Goal: Transaction & Acquisition: Purchase product/service

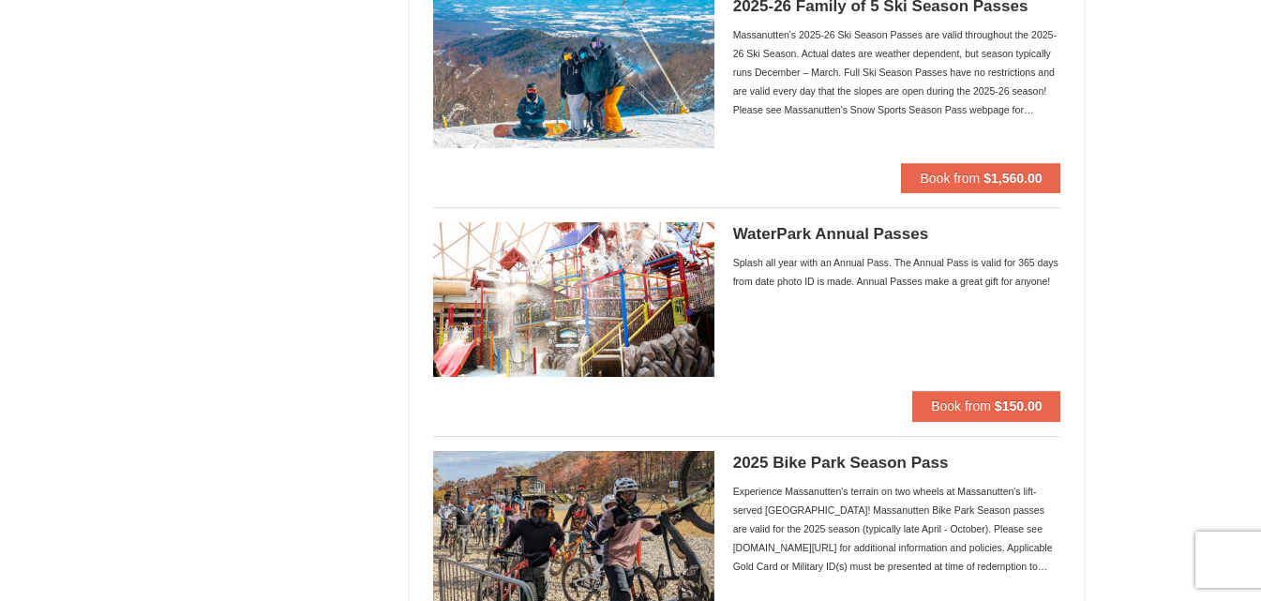
scroll to position [1406, 0]
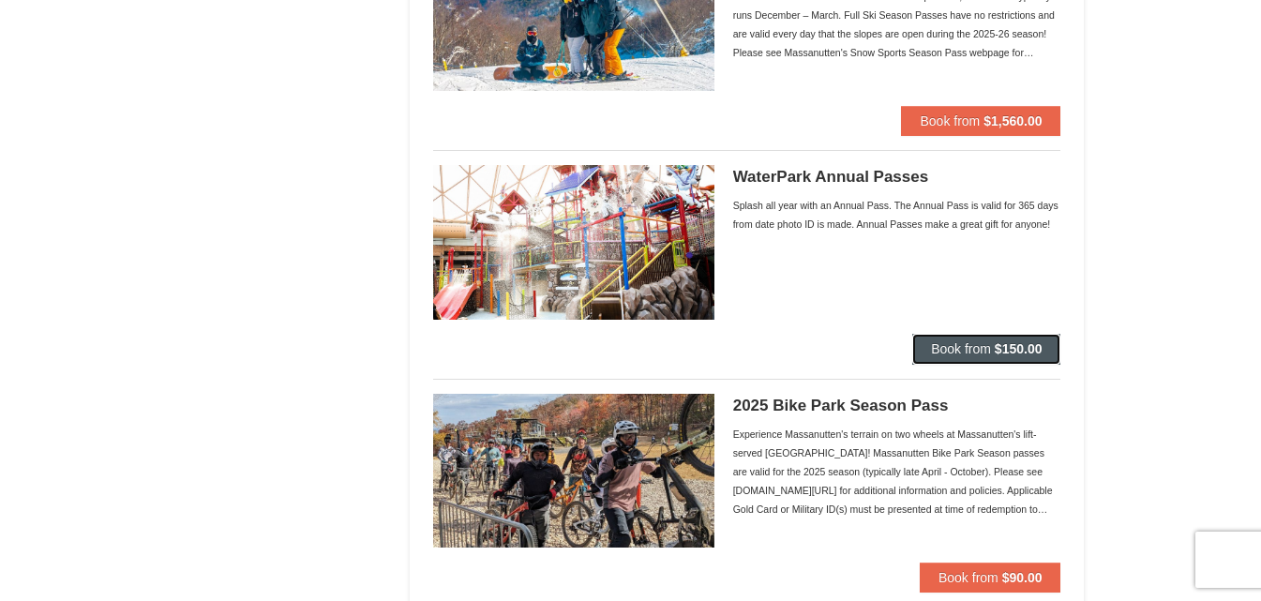
click at [978, 348] on span "Book from" at bounding box center [961, 348] width 60 height 15
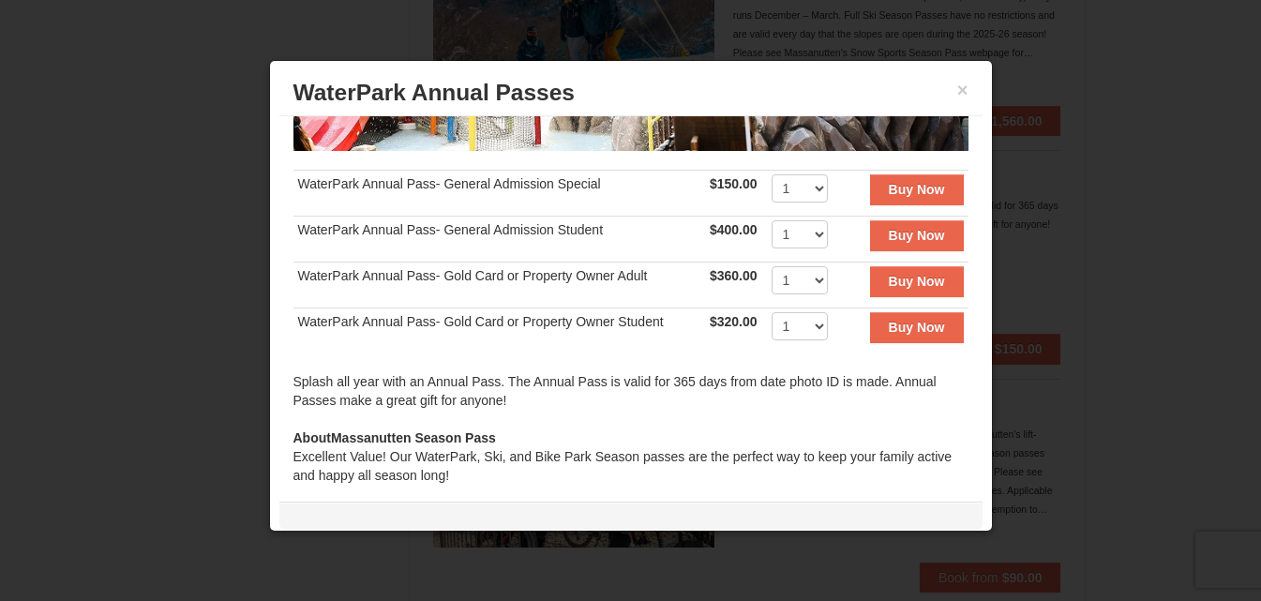
scroll to position [375, 0]
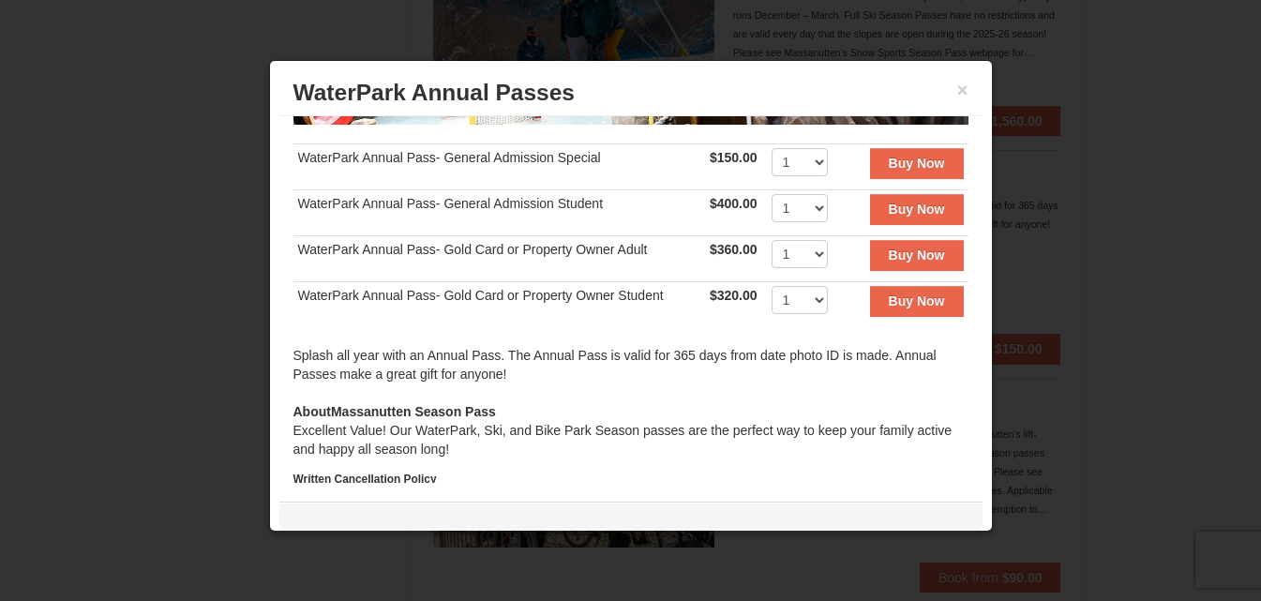
click at [811, 144] on td "1 2 3 4 5 6 7 8 9 10 11 12 13 14 15 16 17 18 19 20 21 22 23 24 25 26 27 28 29 3…" at bounding box center [803, 167] width 72 height 46
click at [801, 148] on select "1 2 3 4 5 6 7 8 9 10 11 12 13 14 15 16 17 18 19 20 21 22 23 24 25 26 27 28 29 3…" at bounding box center [799, 162] width 56 height 28
select select "3"
click at [771, 148] on select "1 2 3 4 5 6 7 8 9 10 11 12 13 14 15 16 17 18 19 20 21 22 23 24 25 26 27 28 29 3…" at bounding box center [799, 162] width 56 height 28
click at [590, 362] on div "Splash all year with an Annual Pass. The Annual Pass is valid for 365 days from…" at bounding box center [630, 374] width 675 height 56
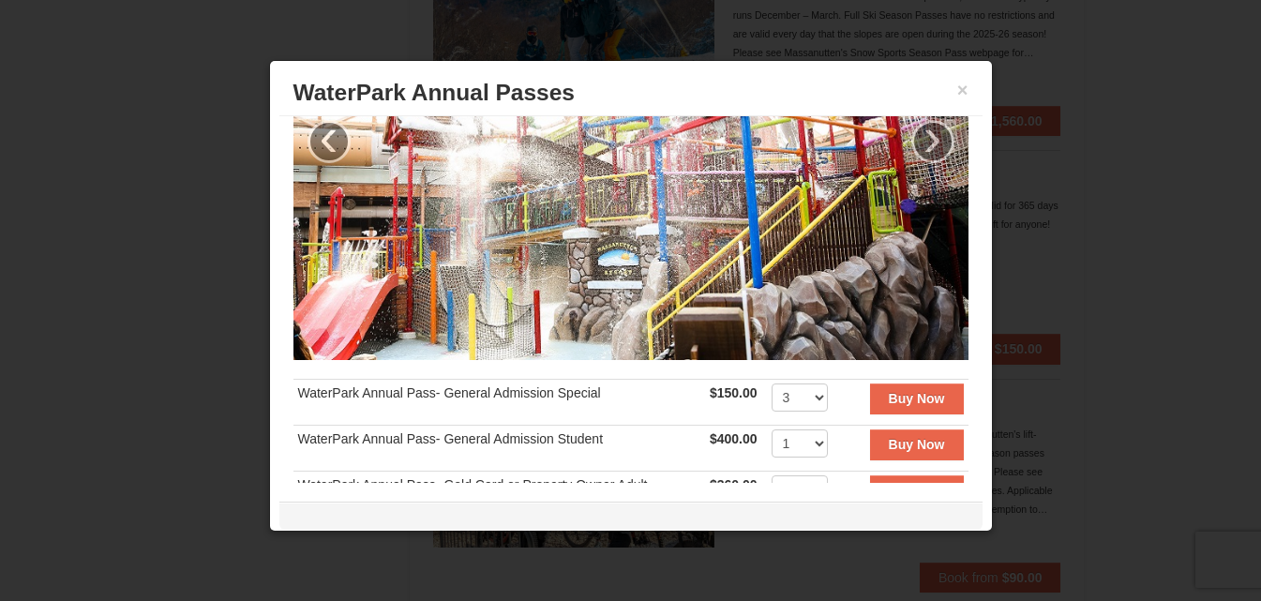
scroll to position [136, 0]
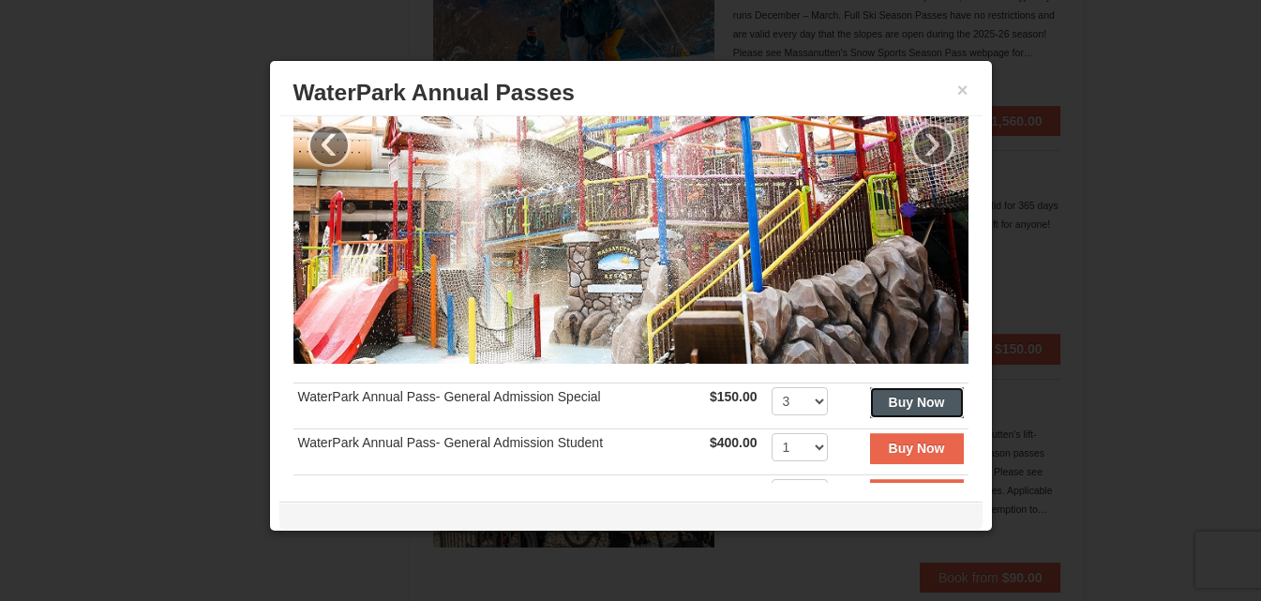
click at [902, 395] on strong "Buy Now" at bounding box center [917, 402] width 56 height 15
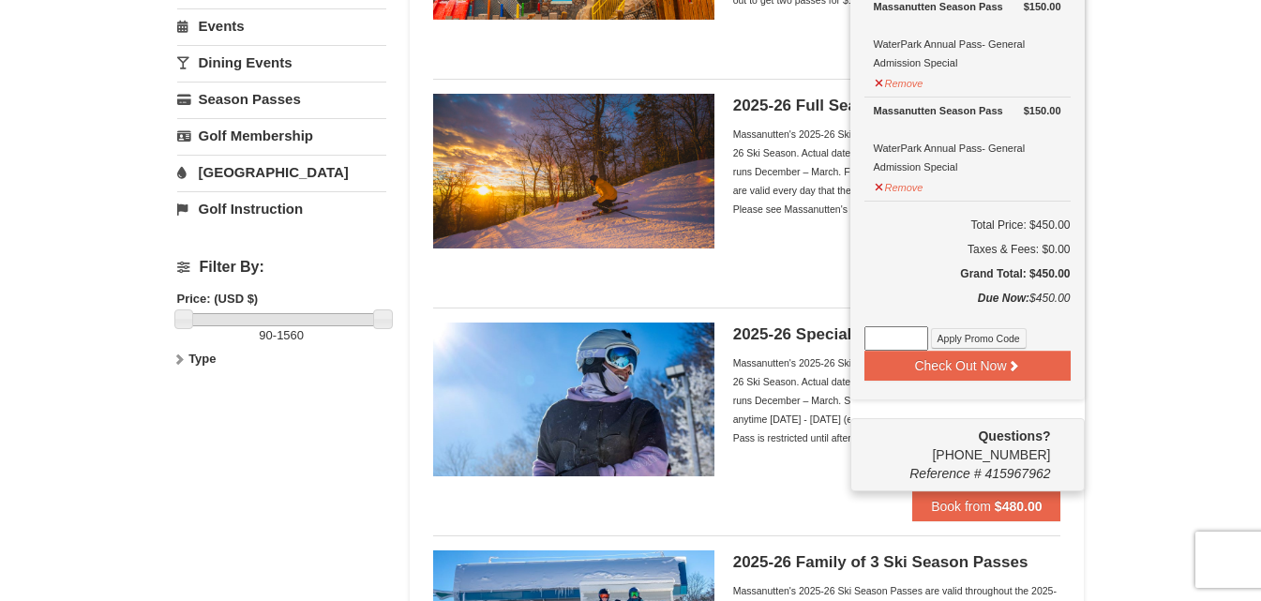
scroll to position [381, 0]
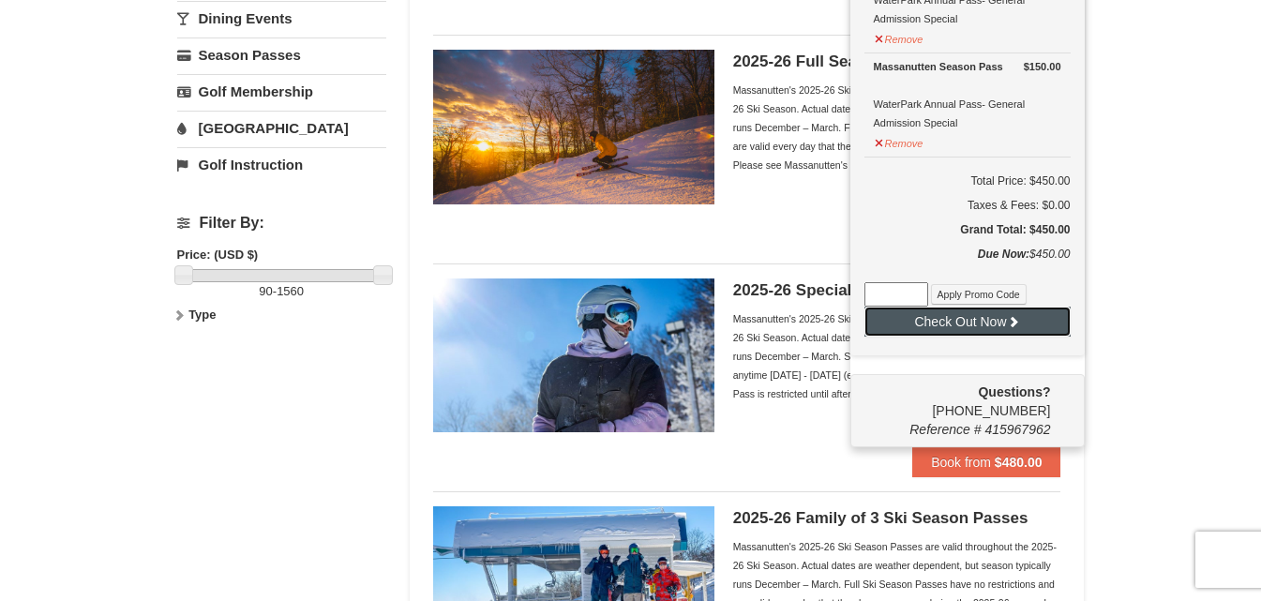
click at [994, 321] on button "Check Out Now" at bounding box center [967, 321] width 206 height 30
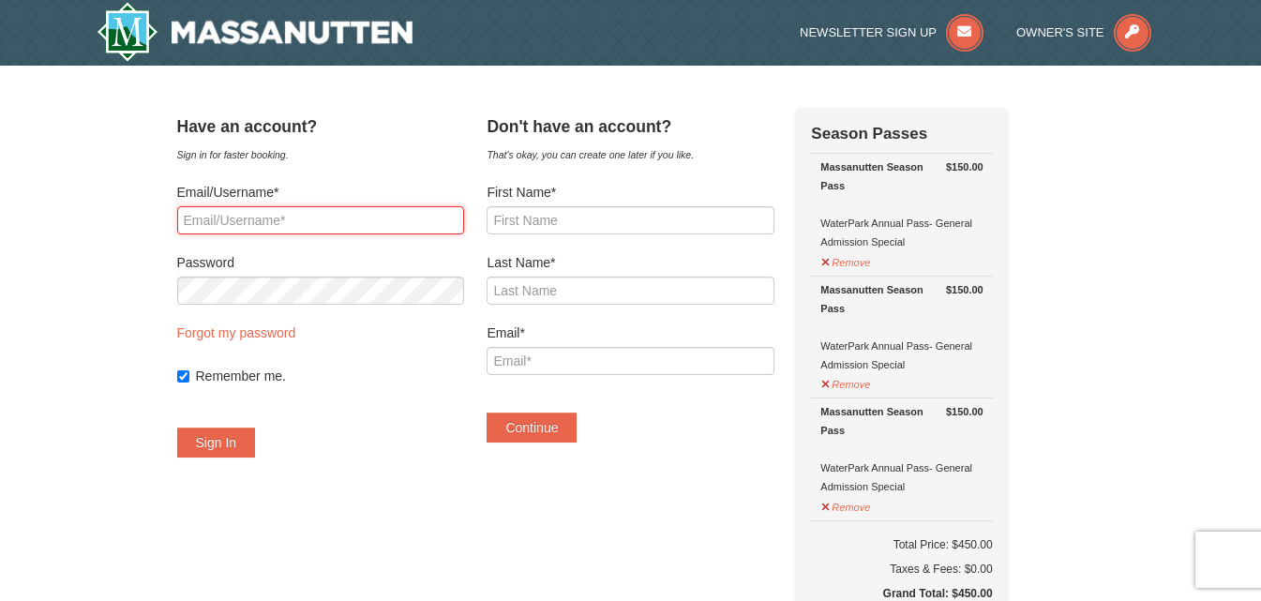
click at [232, 221] on input "Email/Username*" at bounding box center [320, 220] width 287 height 28
type input "cljones79@yahoo.com"
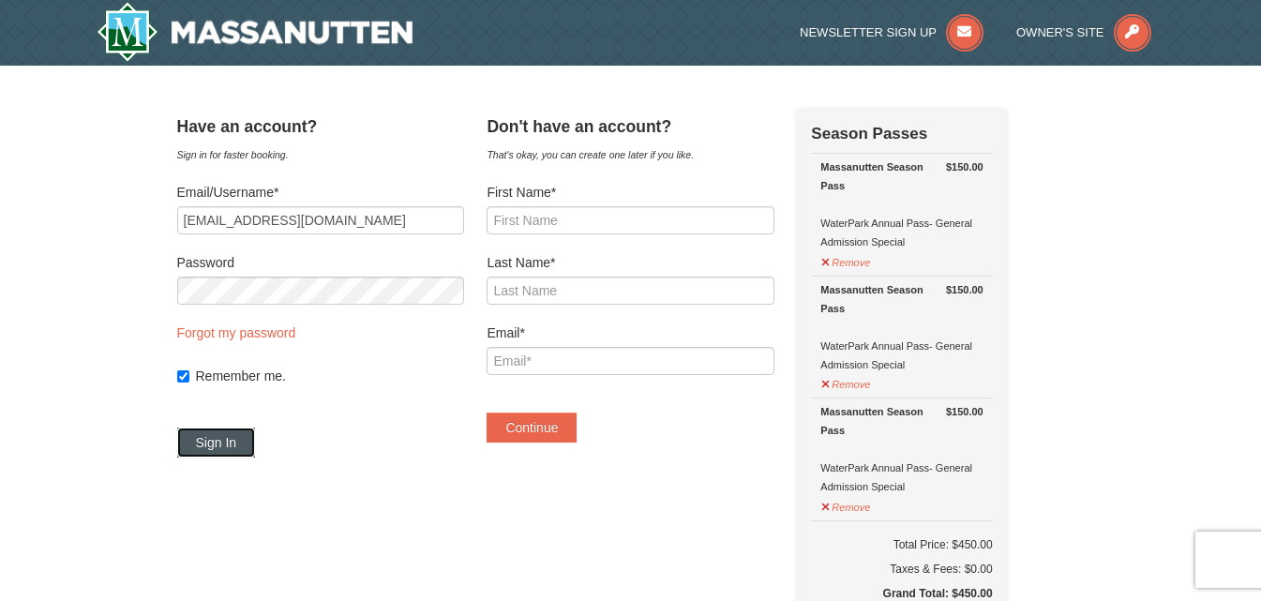
click at [240, 447] on button "Sign In" at bounding box center [216, 442] width 79 height 30
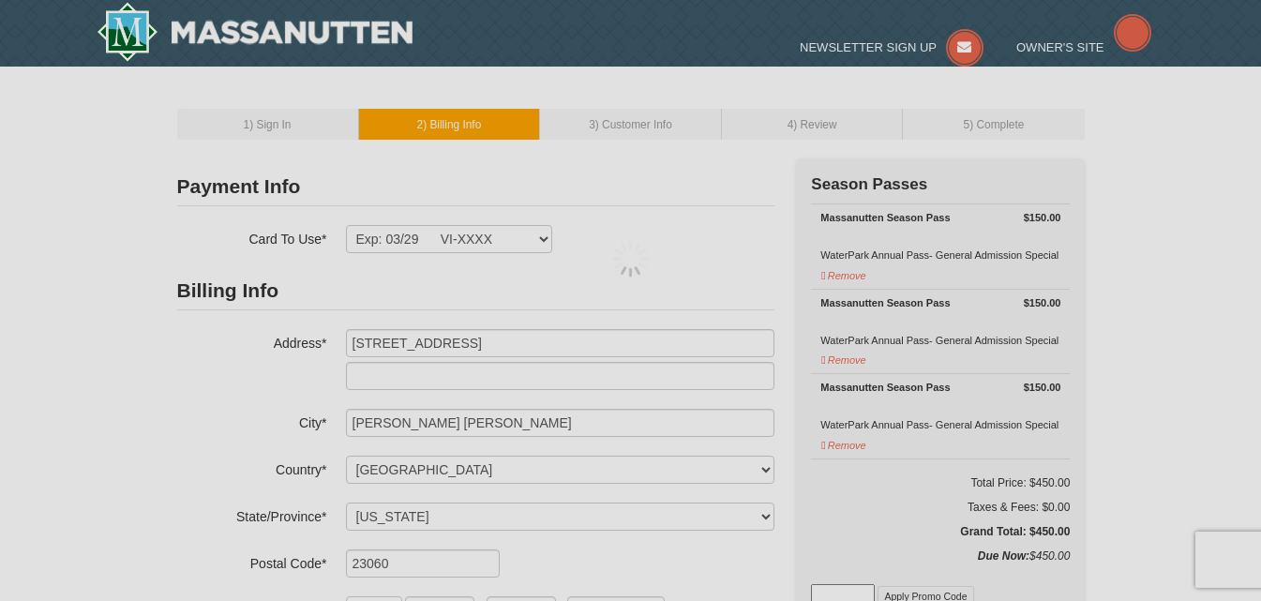
select select "VA"
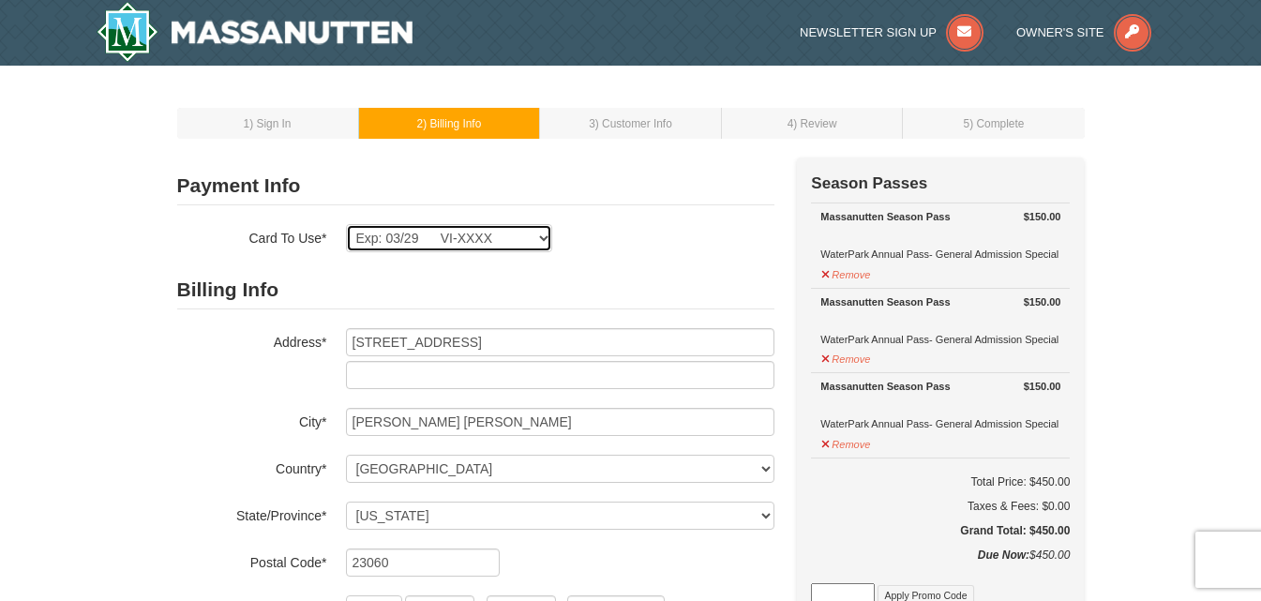
click at [546, 231] on select "Exp: 03/29 VI-XXXX New Card" at bounding box center [449, 238] width 206 height 28
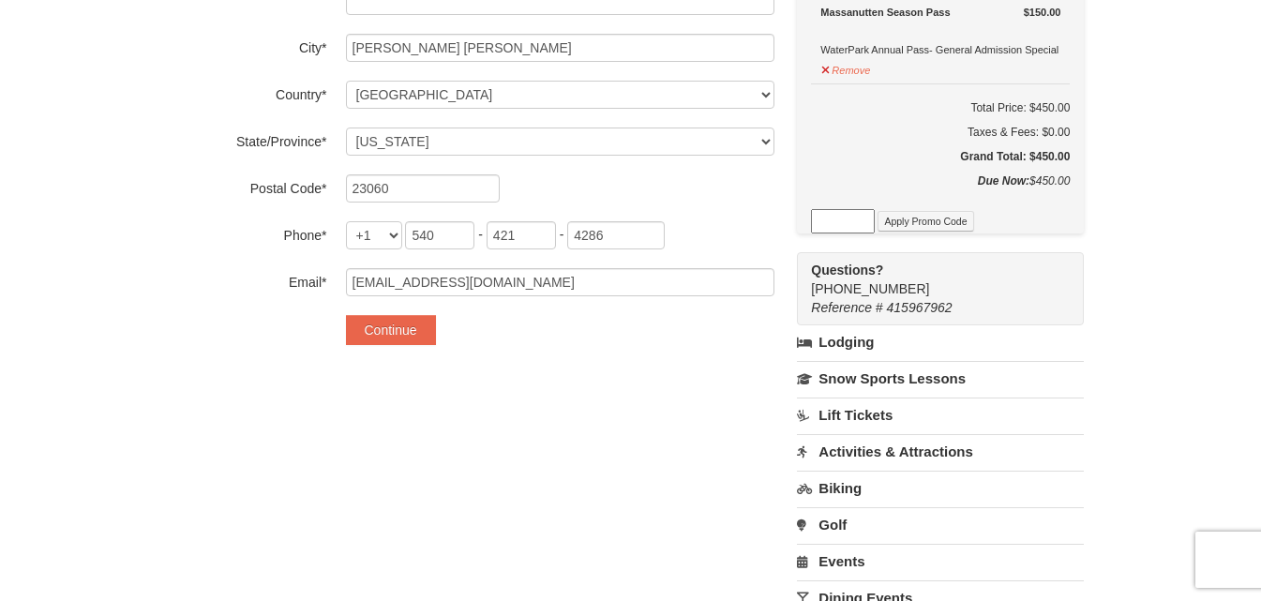
scroll to position [375, 0]
click at [367, 333] on button "Continue" at bounding box center [391, 329] width 90 height 30
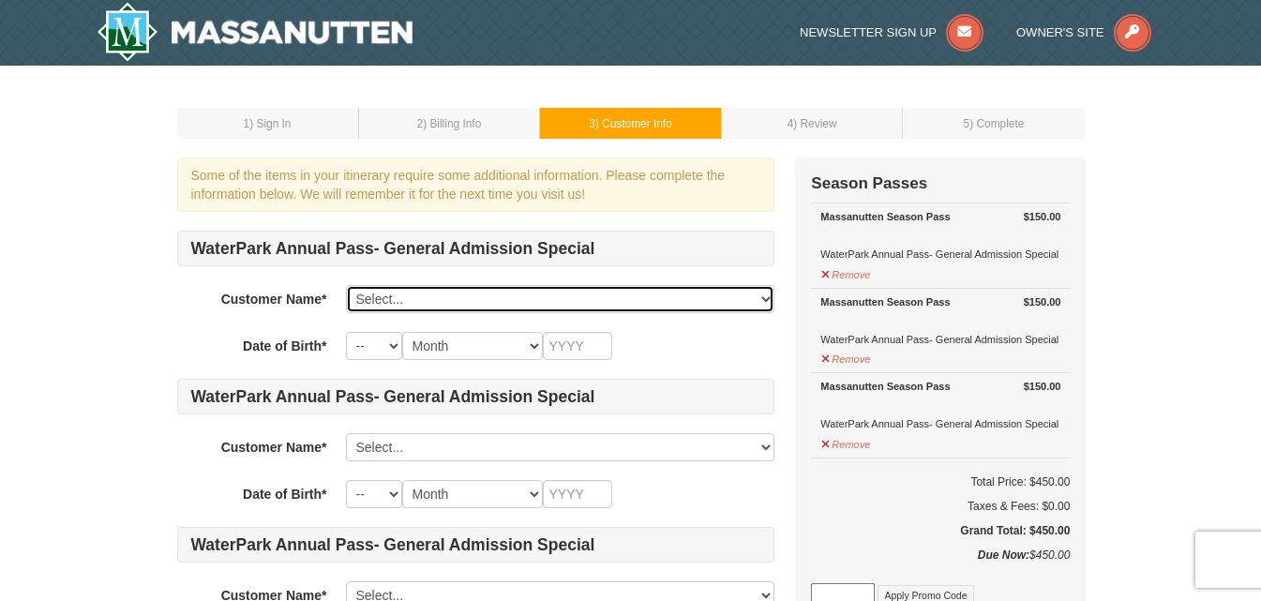
click at [758, 300] on select "Select... Crystal Cowardin Add New..." at bounding box center [560, 299] width 428 height 28
select select "11531731"
click at [346, 285] on select "Select... Crystal Cowardin Add New..." at bounding box center [560, 299] width 428 height 28
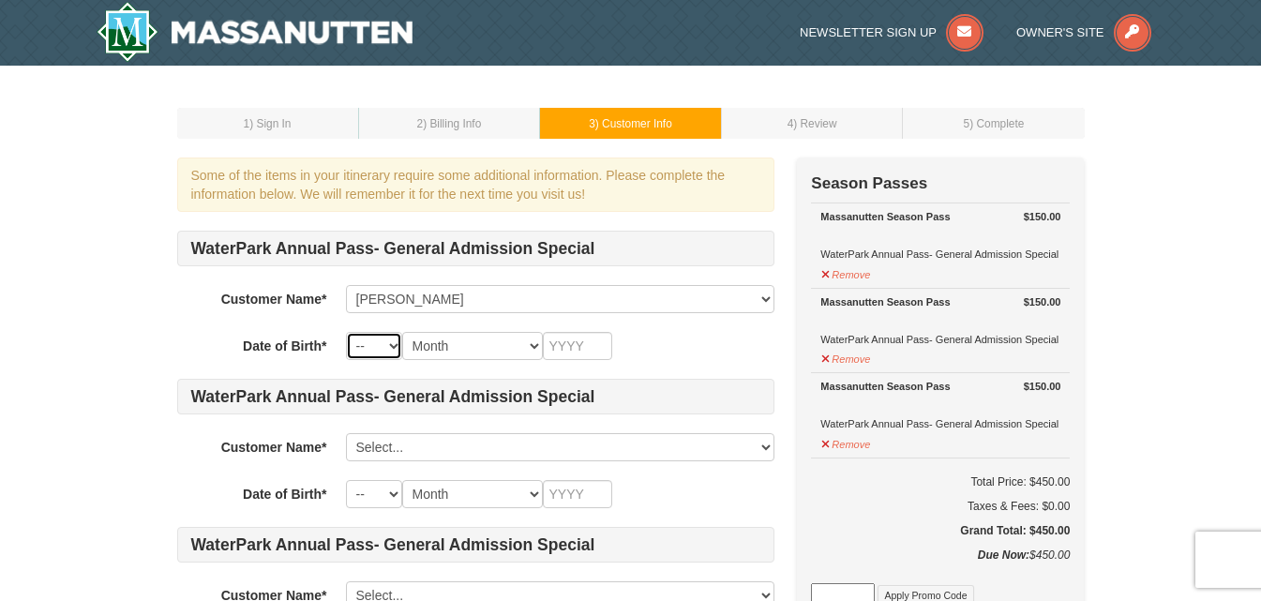
click at [381, 353] on select "-- 01 02 03 04 05 06 07 08 09 10 11 12 13 14 15 16 17 18 19 20 21 22 23 24 25 2…" at bounding box center [374, 346] width 56 height 28
click at [346, 332] on select "-- 01 02 03 04 05 06 07 08 09 10 11 12 13 14 15 16 17 18 19 20 21 22 23 24 25 2…" at bounding box center [374, 346] width 56 height 28
click at [388, 350] on select "-- 01 02 03 04 05 06 07 08 09 10 11 12 13 14 15 16 17 18 19 20 21 22 23 24 25 2…" at bounding box center [374, 346] width 56 height 28
select select "28"
click at [346, 332] on select "-- 01 02 03 04 05 06 07 08 09 10 11 12 13 14 15 16 17 18 19 20 21 22 23 24 25 2…" at bounding box center [374, 346] width 56 height 28
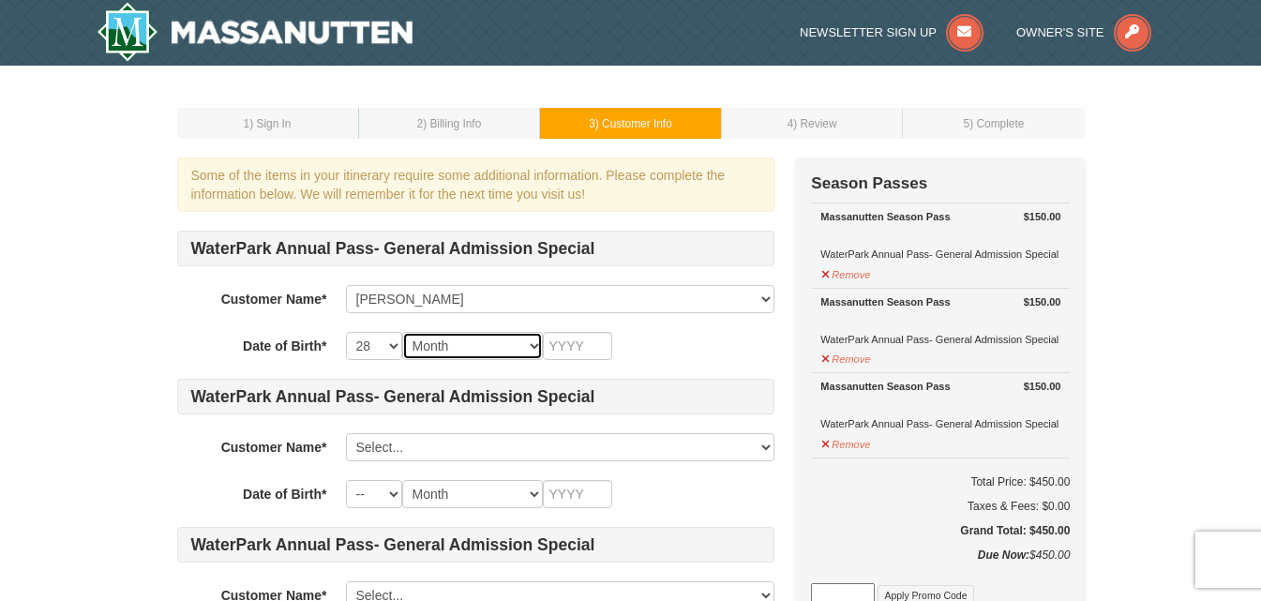
click at [480, 349] on select "Month January February March April May June July August September October Novem…" at bounding box center [472, 346] width 141 height 28
select select "08"
click at [402, 332] on select "Month January February March April May June July August September October Novem…" at bounding box center [472, 346] width 141 height 28
click at [593, 348] on input "text" at bounding box center [577, 346] width 69 height 28
type input "1979"
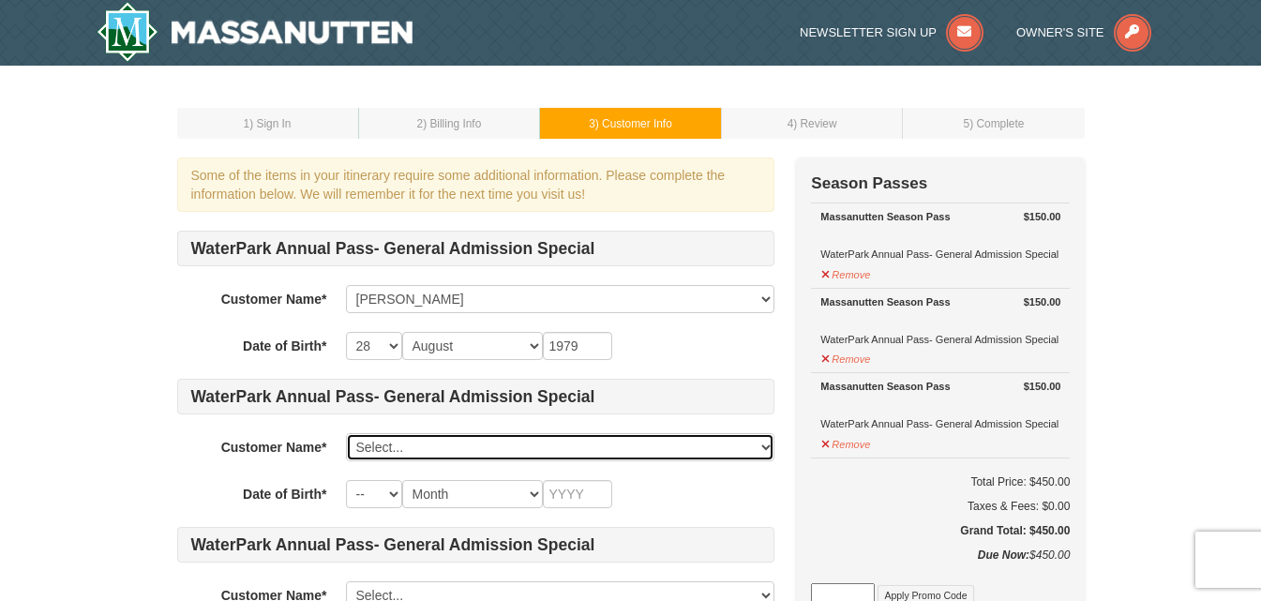
click at [394, 451] on select "Select... Crystal Cowardin Add New..." at bounding box center [560, 447] width 428 height 28
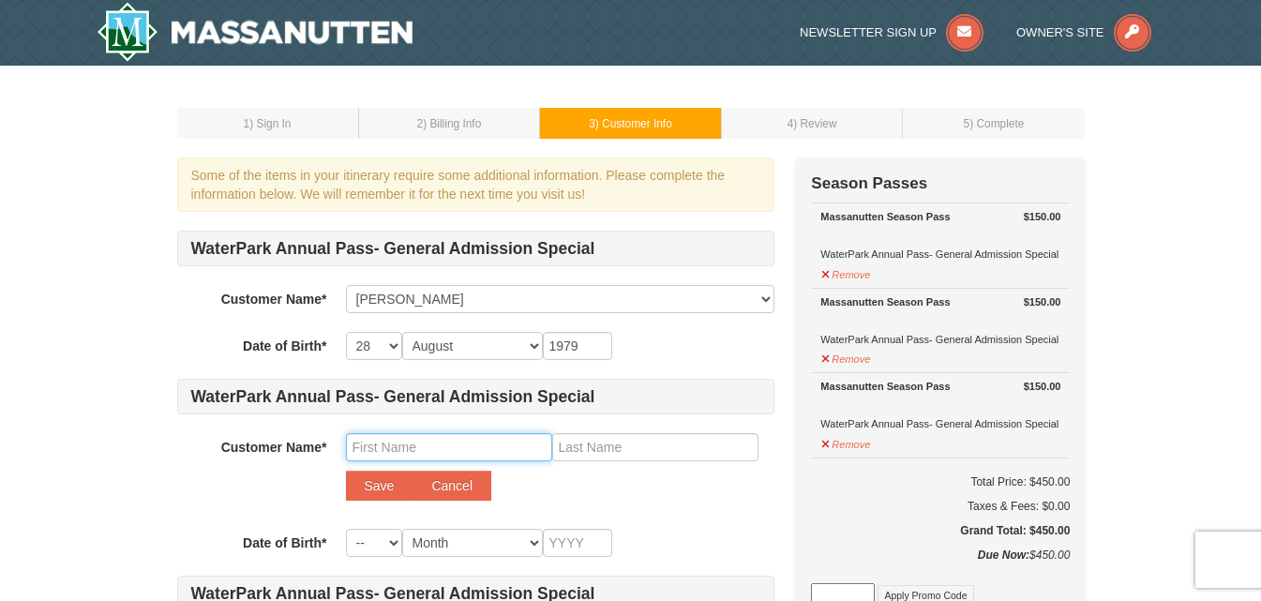
click at [403, 450] on input "text" at bounding box center [449, 447] width 206 height 28
type input "Jackson"
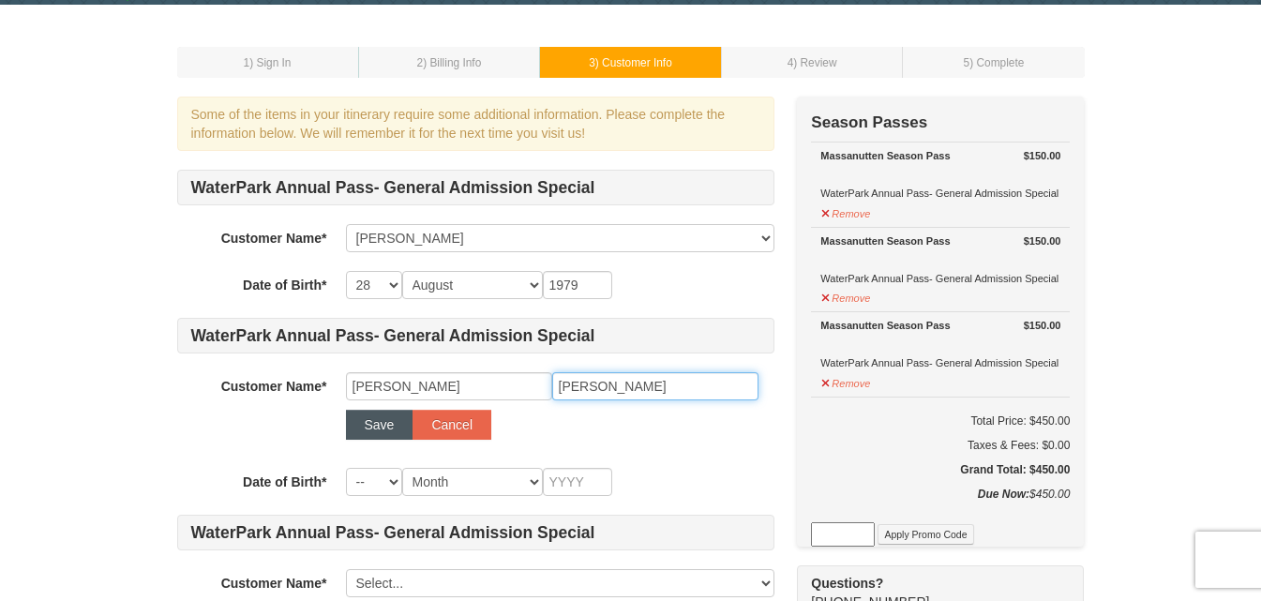
scroll to position [94, 0]
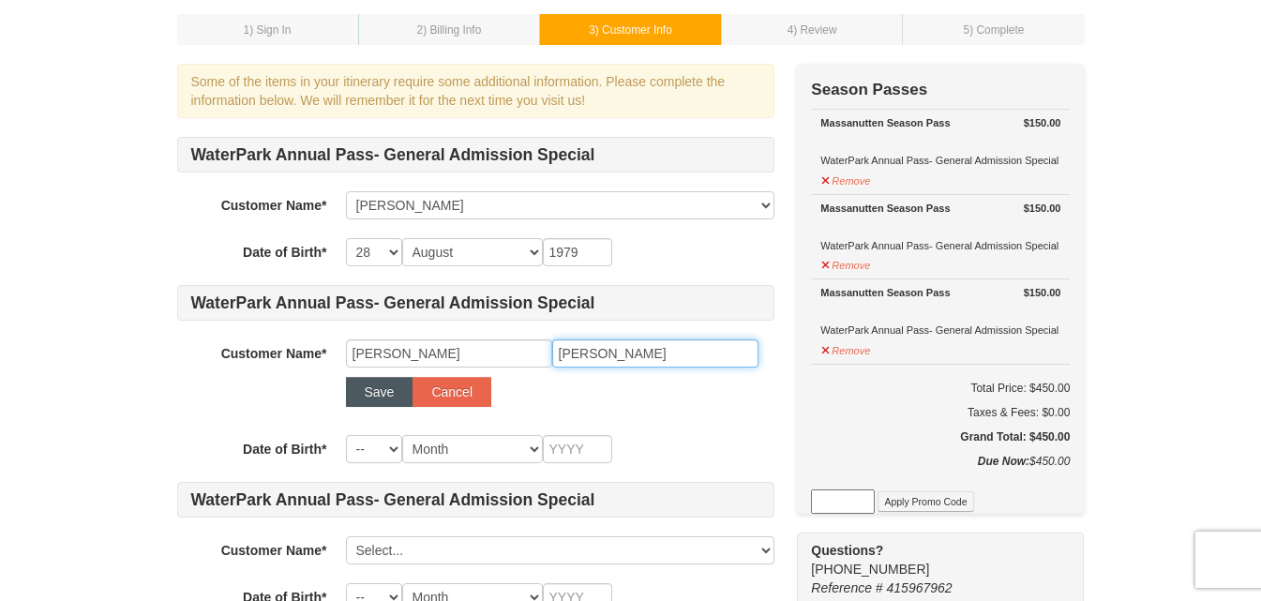
type input "Cowardin"
click at [370, 398] on button "Save" at bounding box center [379, 392] width 67 height 30
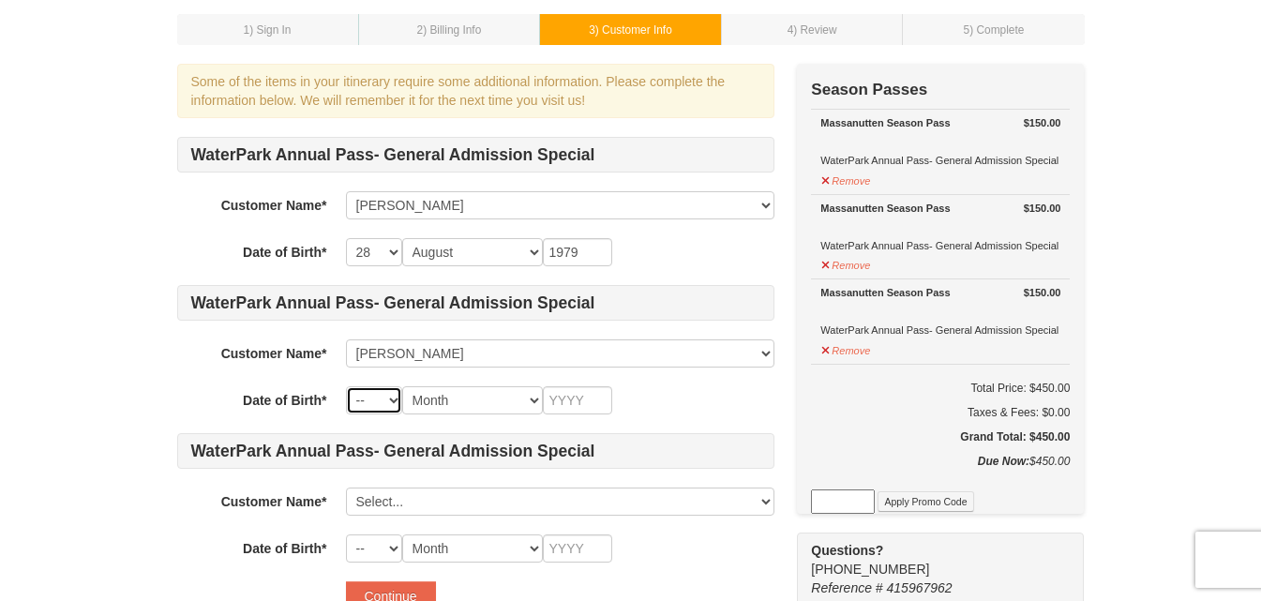
click at [392, 403] on select "-- 01 02 03 04 05 06 07 08 09 10 11 12 13 14 15 16 17 18 19 20 21 22 23 24 25 2…" at bounding box center [374, 400] width 56 height 28
select select "03"
click at [346, 386] on select "-- 01 02 03 04 05 06 07 08 09 10 11 12 13 14 15 16 17 18 19 20 21 22 23 24 25 2…" at bounding box center [374, 400] width 56 height 28
click at [487, 397] on select "Month January February March April May June July August September October Novem…" at bounding box center [472, 400] width 141 height 28
select select "10"
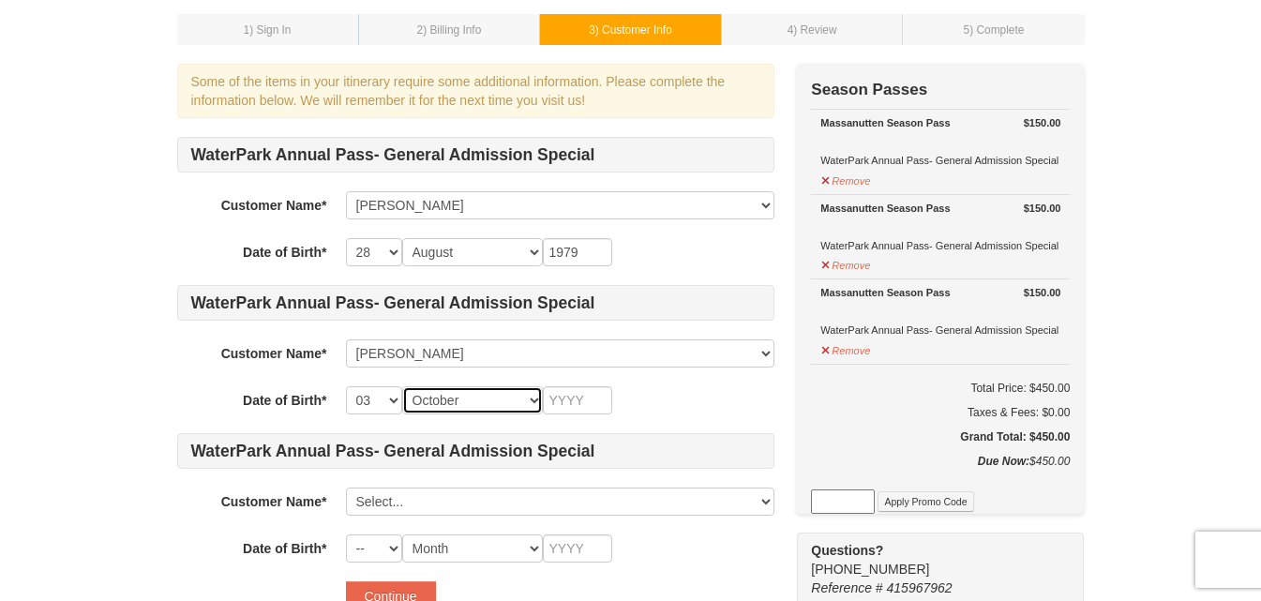
click at [402, 386] on select "Month January February March April May June July August September October Novem…" at bounding box center [472, 400] width 141 height 28
click at [577, 396] on input "text" at bounding box center [577, 400] width 69 height 28
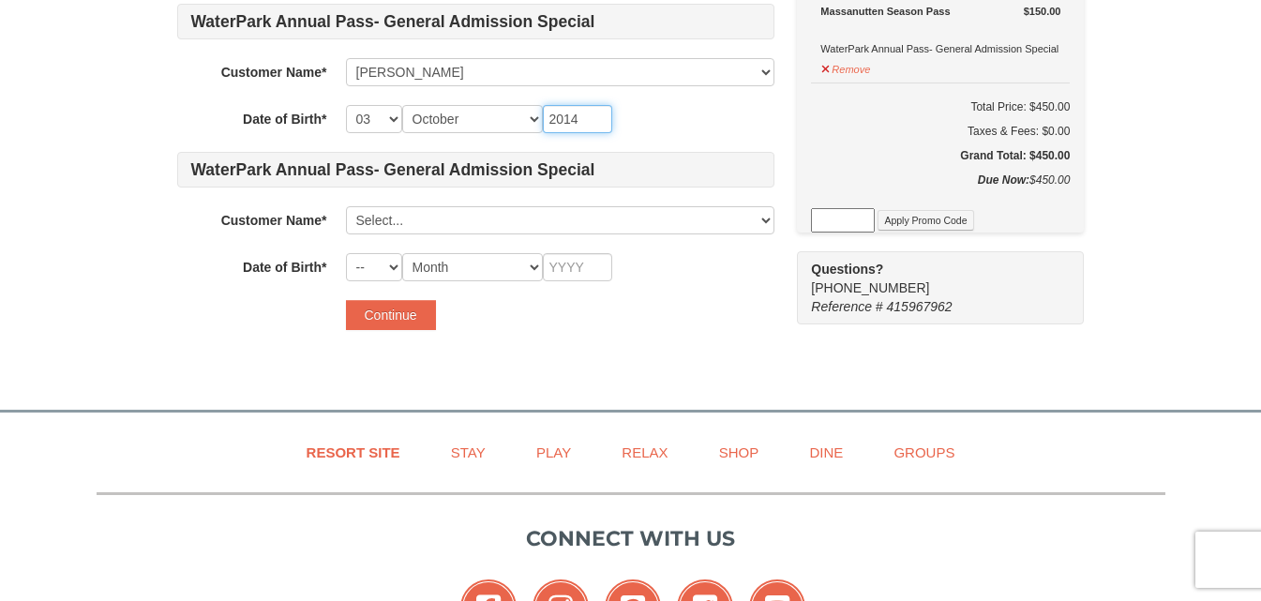
type input "2014"
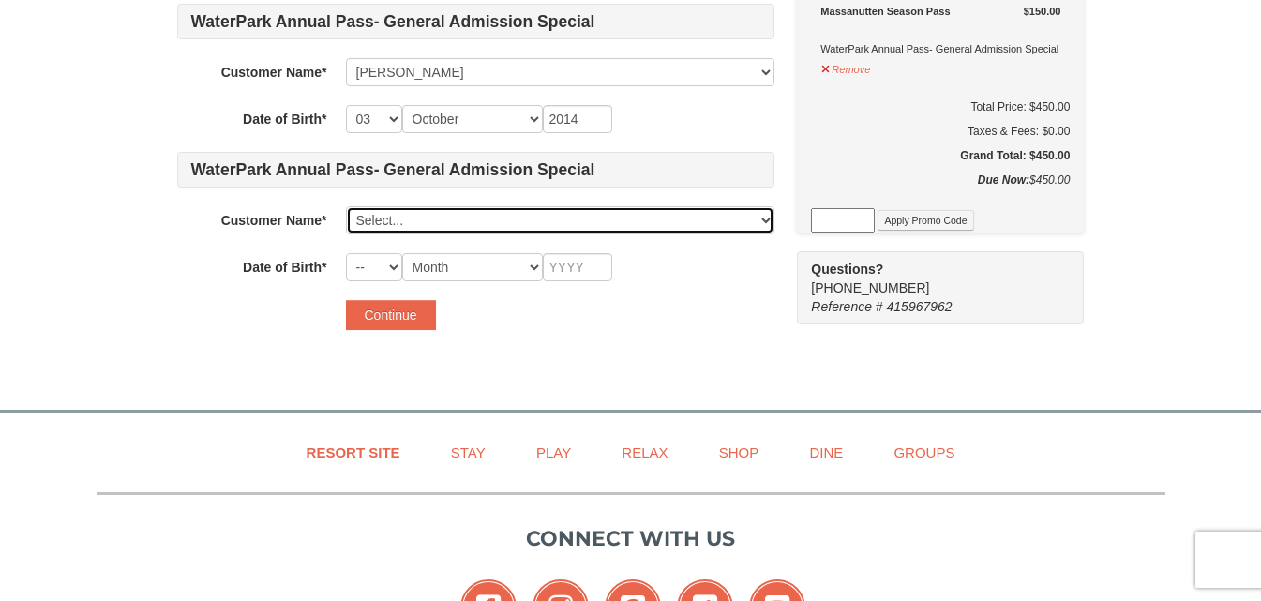
click at [458, 218] on select "Select... Crystal Cowardin Jackson Cowardin Add New..." at bounding box center [560, 220] width 428 height 28
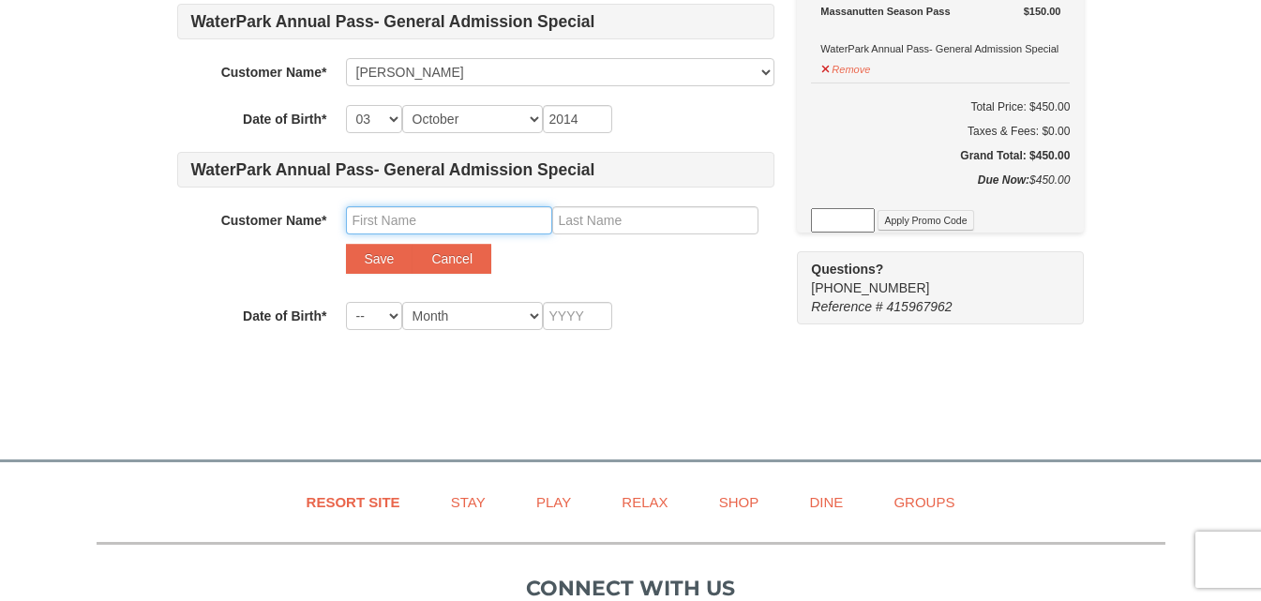
click at [407, 223] on input "text" at bounding box center [449, 220] width 206 height 28
type input "Piper"
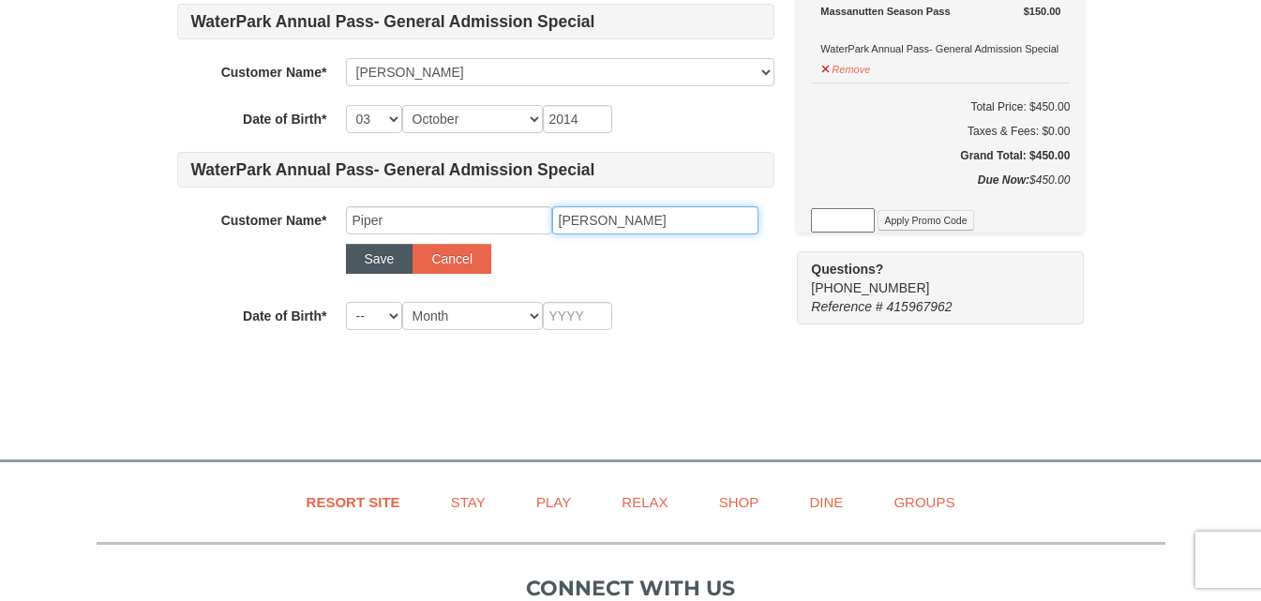
type input "Cowardin"
click at [388, 262] on button "Save" at bounding box center [379, 259] width 67 height 30
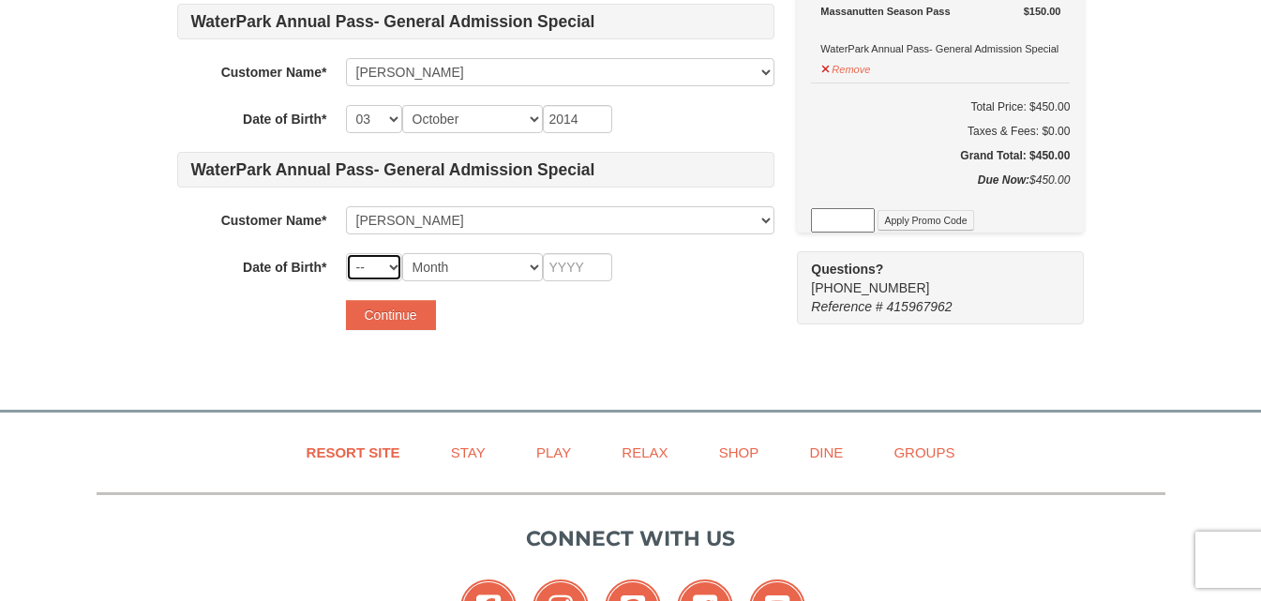
click at [377, 271] on select "-- 01 02 03 04 05 06 07 08 09 10 11 12 13 14 15 16 17 18 19 20 21 22 23 24 25 2…" at bounding box center [374, 267] width 56 height 28
select select "05"
click at [346, 253] on select "-- 01 02 03 04 05 06 07 08 09 10 11 12 13 14 15 16 17 18 19 20 21 22 23 24 25 2…" at bounding box center [374, 267] width 56 height 28
click at [461, 263] on select "Month January February March April May June July August September October Novem…" at bounding box center [472, 267] width 141 height 28
select select "07"
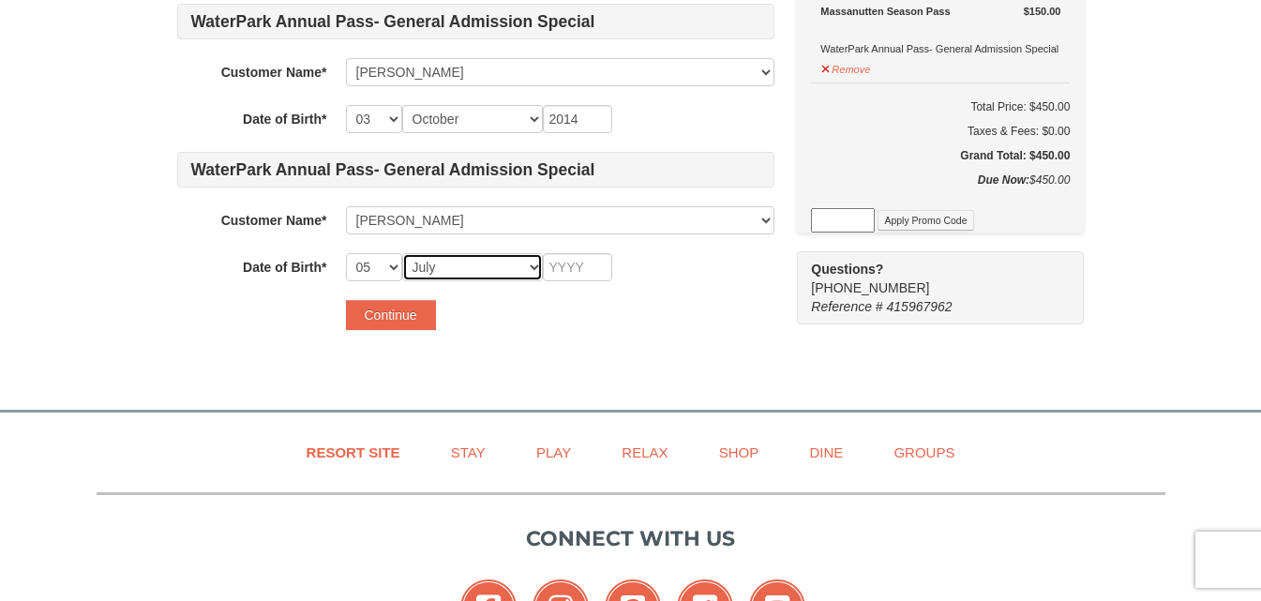
click at [402, 253] on select "Month January February March April May June July August September October Novem…" at bounding box center [472, 267] width 141 height 28
click at [590, 260] on input "text" at bounding box center [577, 267] width 69 height 28
type input "2016"
click at [590, 344] on div "Some of the items in your itinerary require some additional information. Please…" at bounding box center [475, 66] width 597 height 566
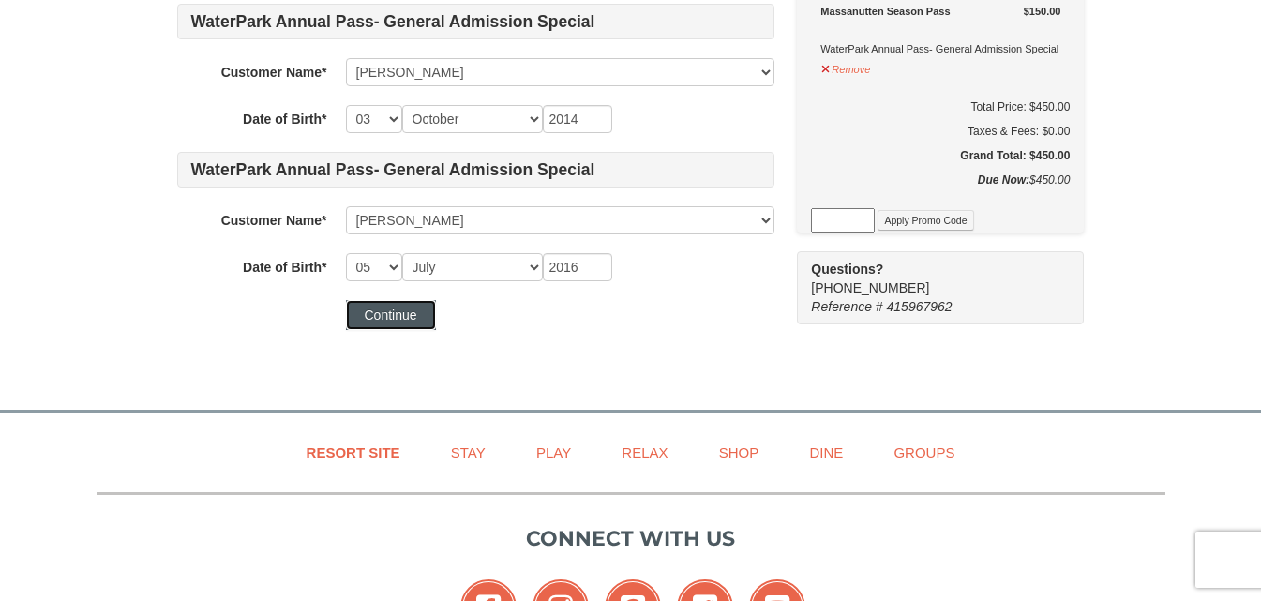
click at [374, 320] on button "Continue" at bounding box center [391, 315] width 90 height 30
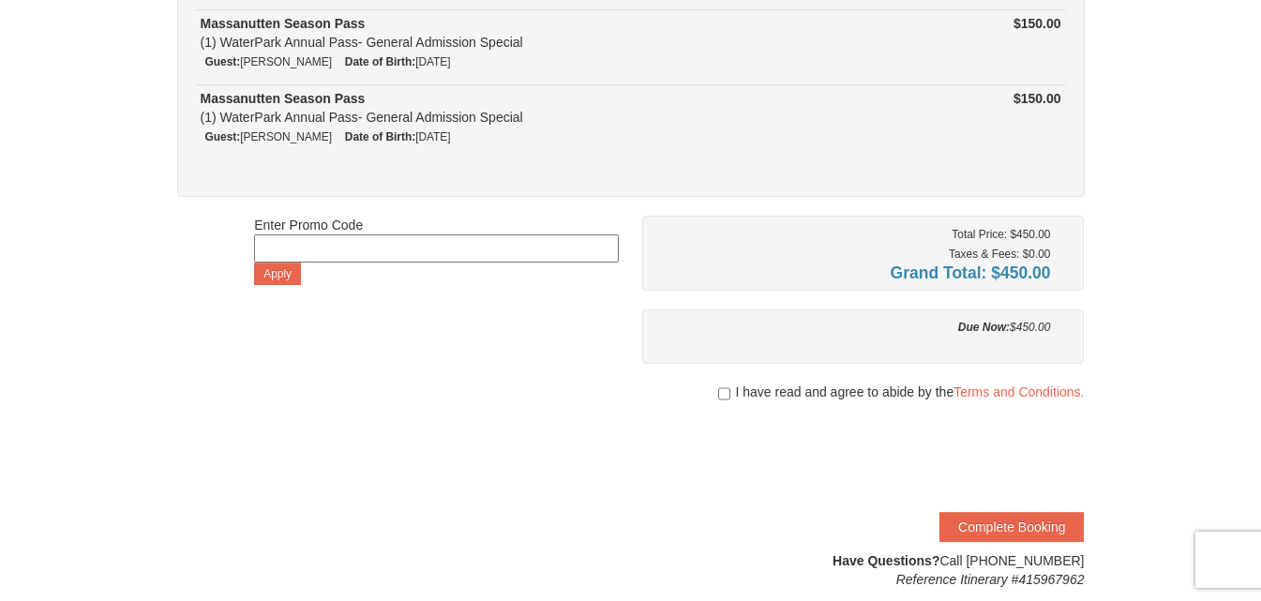
scroll to position [375, 0]
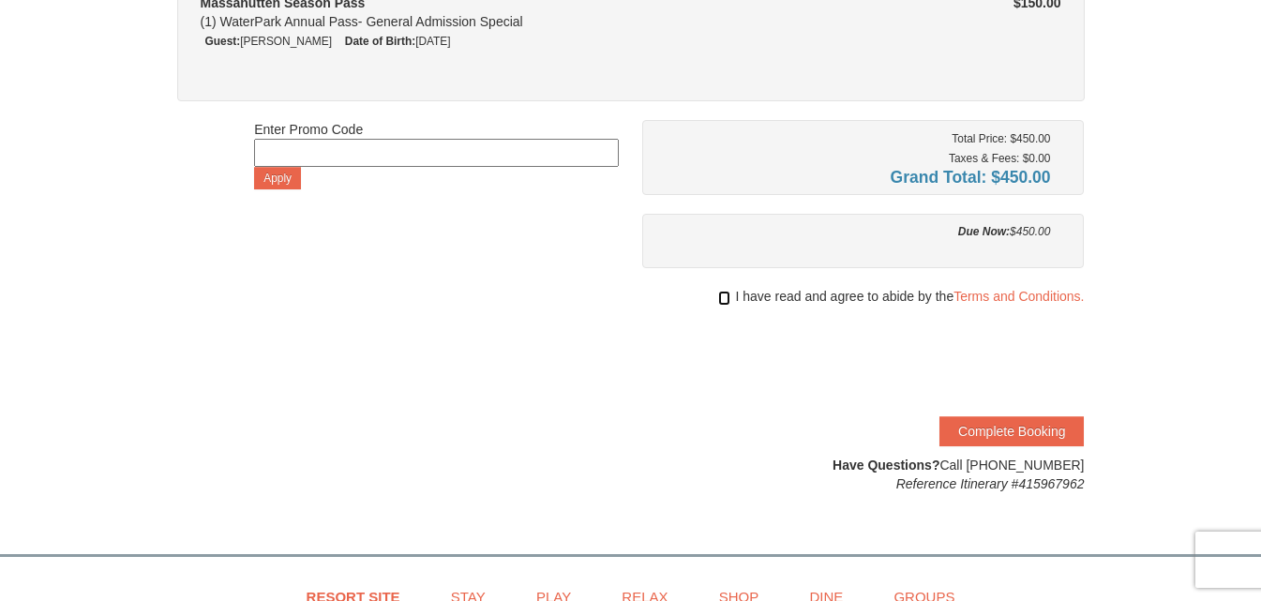
click at [720, 302] on input "checkbox" at bounding box center [724, 298] width 12 height 15
checkbox input "true"
click at [1007, 429] on button "Complete Booking" at bounding box center [1011, 431] width 144 height 30
